Goal: Transaction & Acquisition: Book appointment/travel/reservation

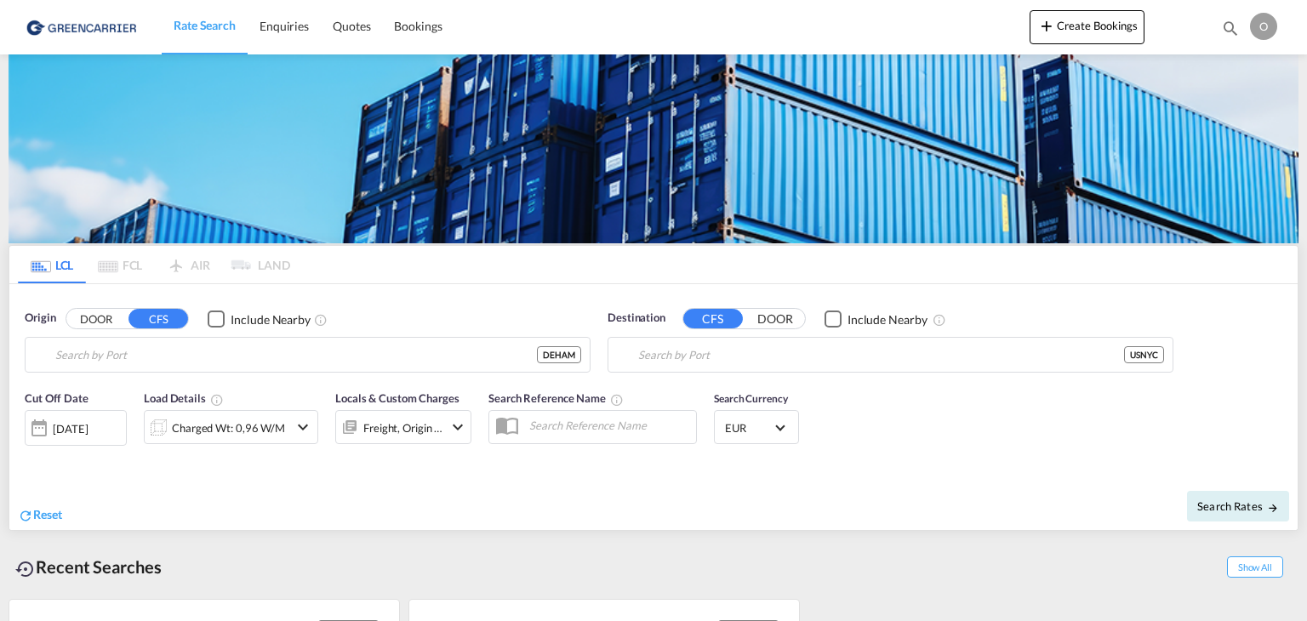
type input "[GEOGRAPHIC_DATA], [GEOGRAPHIC_DATA]"
type input "[US_STATE], [GEOGRAPHIC_DATA], USNYC"
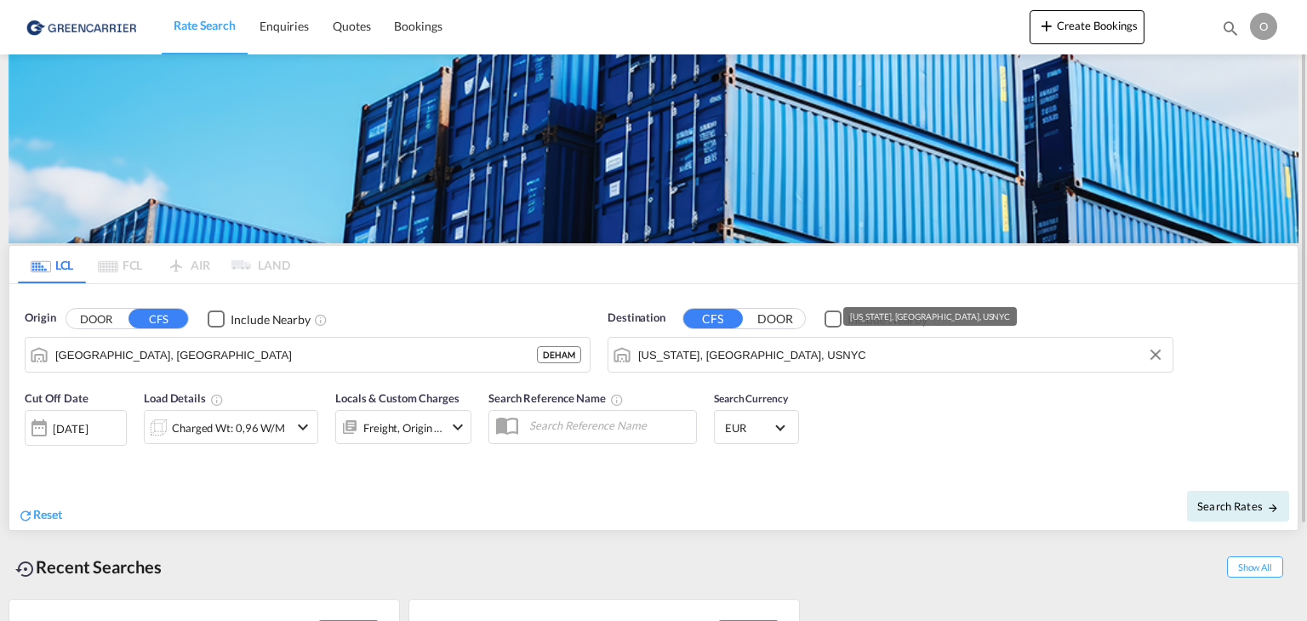
click at [796, 358] on input "[US_STATE], [GEOGRAPHIC_DATA], USNYC" at bounding box center [901, 355] width 526 height 26
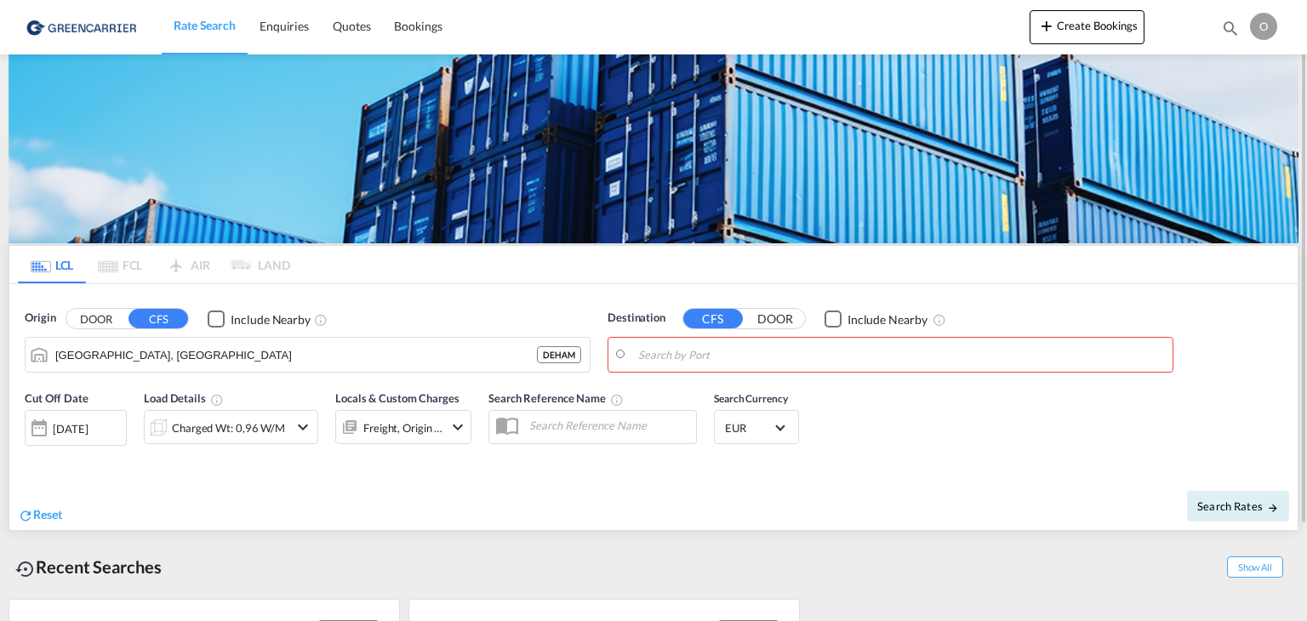
click at [698, 357] on body "Rate Search Enquiries Quotes Bookings Rate Search Enquiries" at bounding box center [653, 310] width 1307 height 621
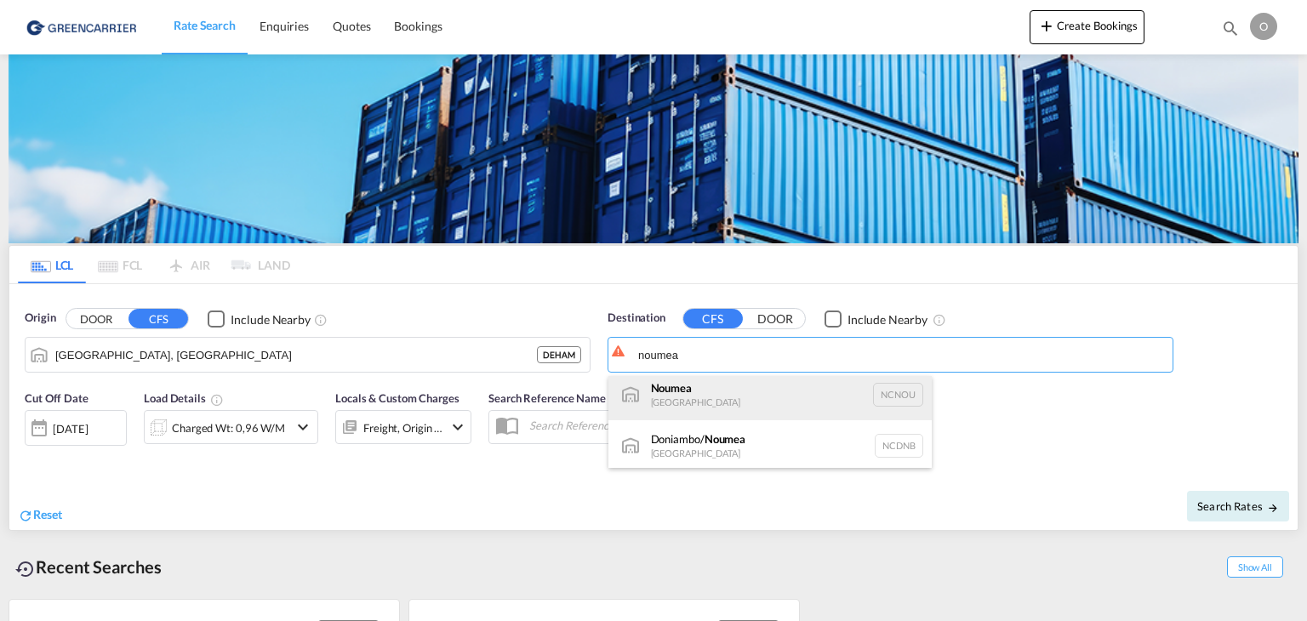
scroll to position [10, 0]
click at [718, 396] on div "Noumea [GEOGRAPHIC_DATA] NCNOU" at bounding box center [769, 391] width 323 height 51
type input "[GEOGRAPHIC_DATA], NCNOU"
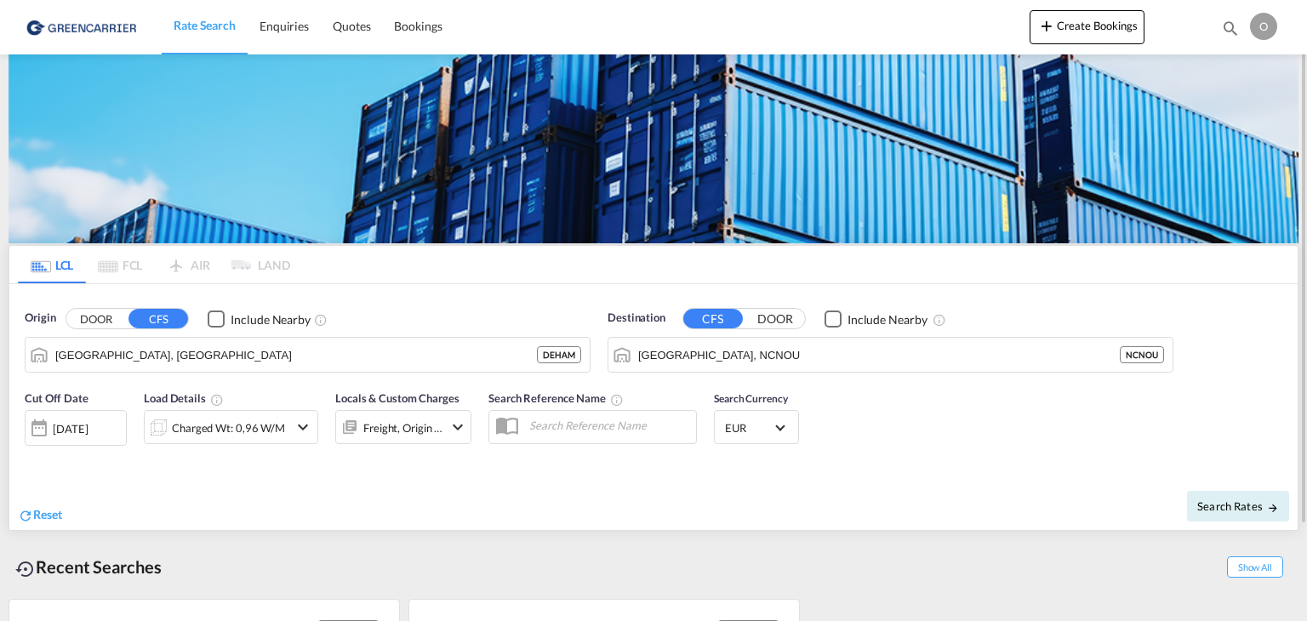
click at [88, 425] on div "[DATE]" at bounding box center [70, 428] width 35 height 15
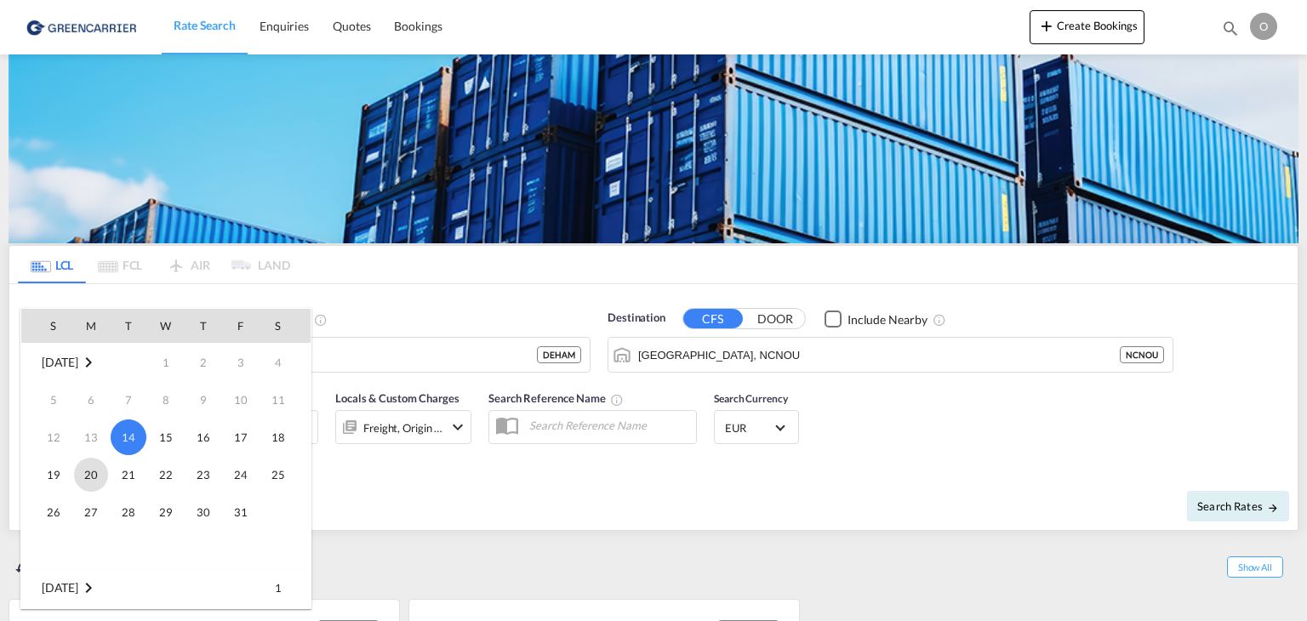
click at [94, 471] on span "20" at bounding box center [91, 475] width 34 height 34
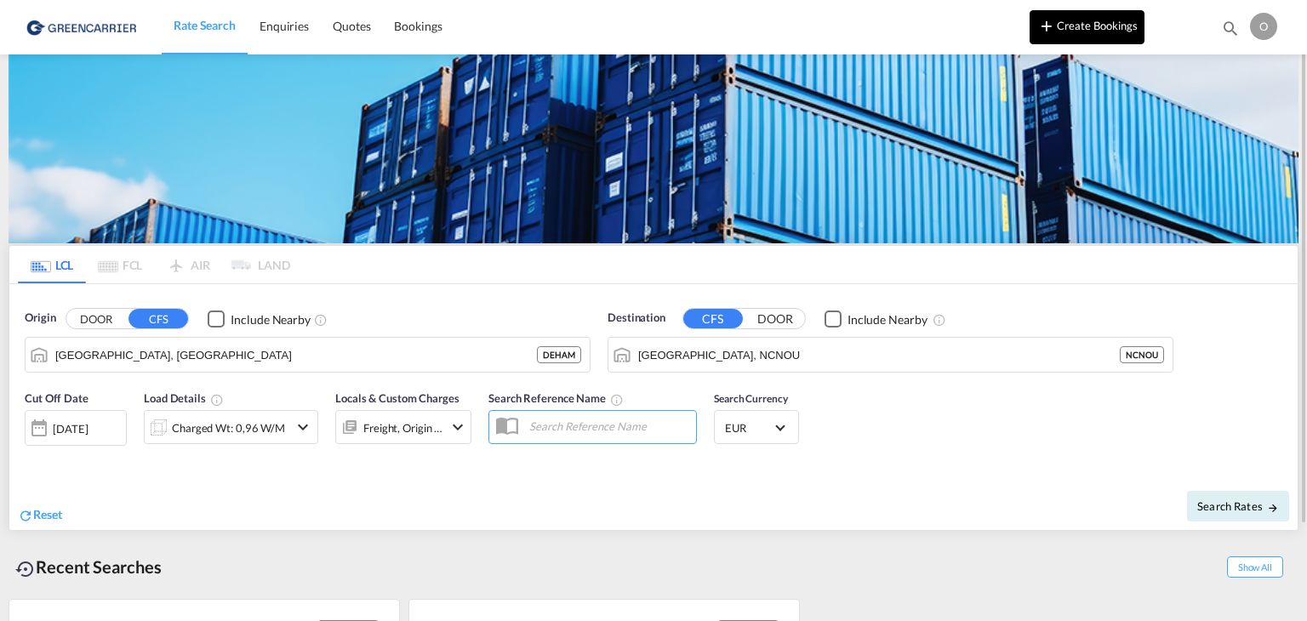
click at [1089, 10] on button "Create Bookings" at bounding box center [1087, 27] width 115 height 34
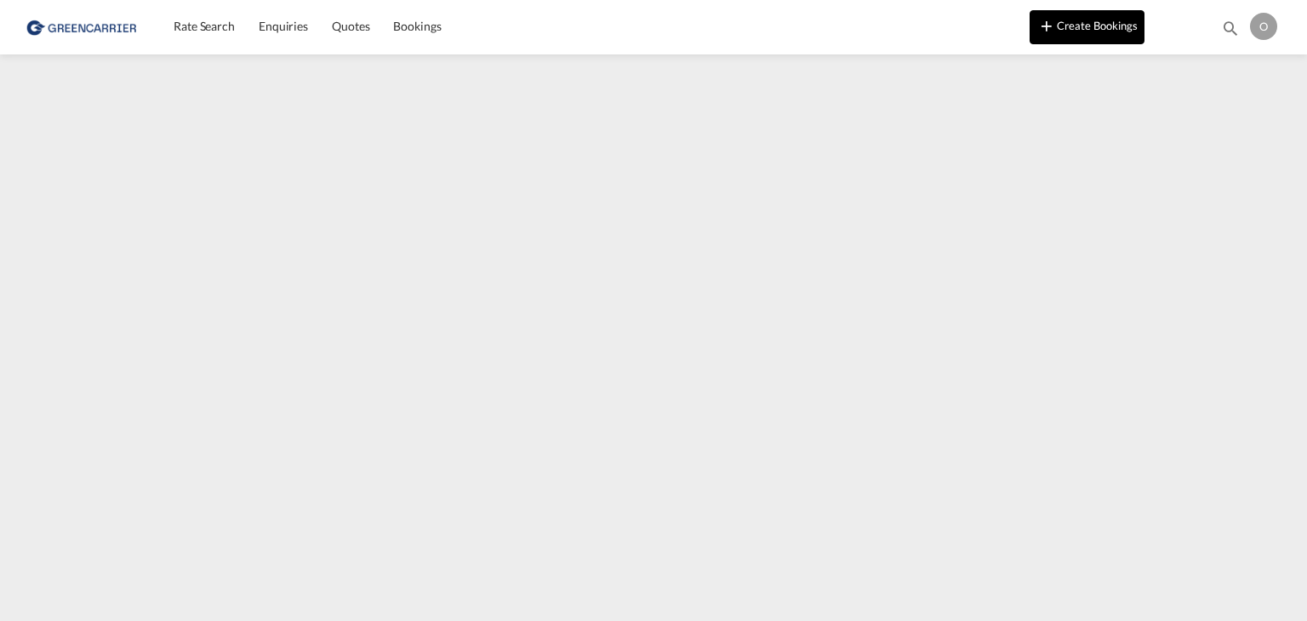
click at [1058, 30] on button "Create Bookings" at bounding box center [1087, 27] width 115 height 34
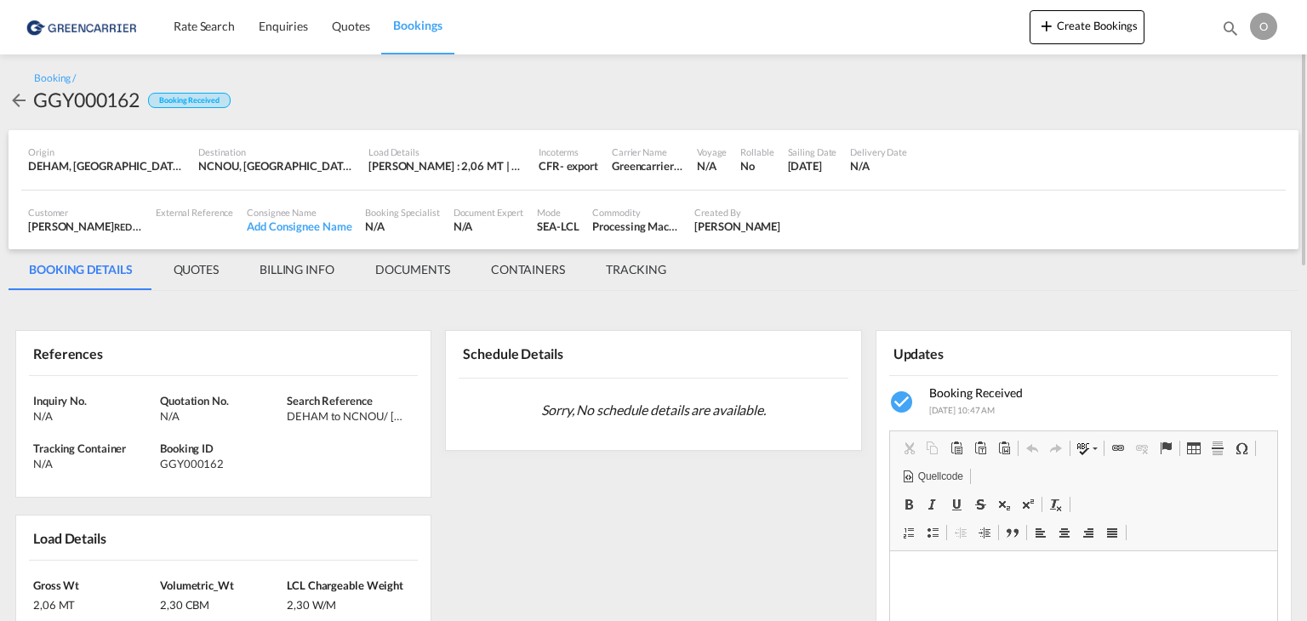
click at [92, 106] on div "GGY000162" at bounding box center [86, 99] width 106 height 27
copy div "GGY000162"
